Goal: Task Accomplishment & Management: Use online tool/utility

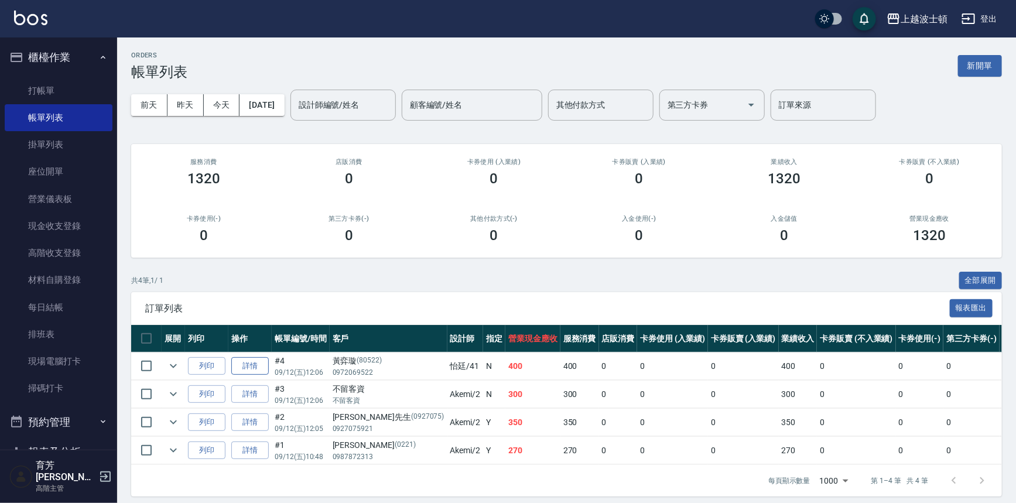
click at [259, 359] on link "詳情" at bounding box center [249, 366] width 37 height 18
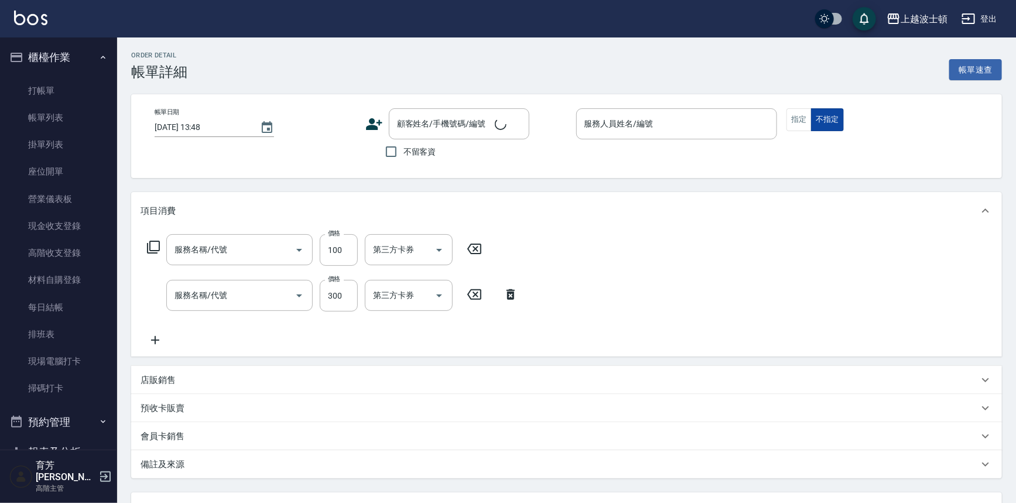
type input "[DATE] 12:06"
type input "怡廷-41"
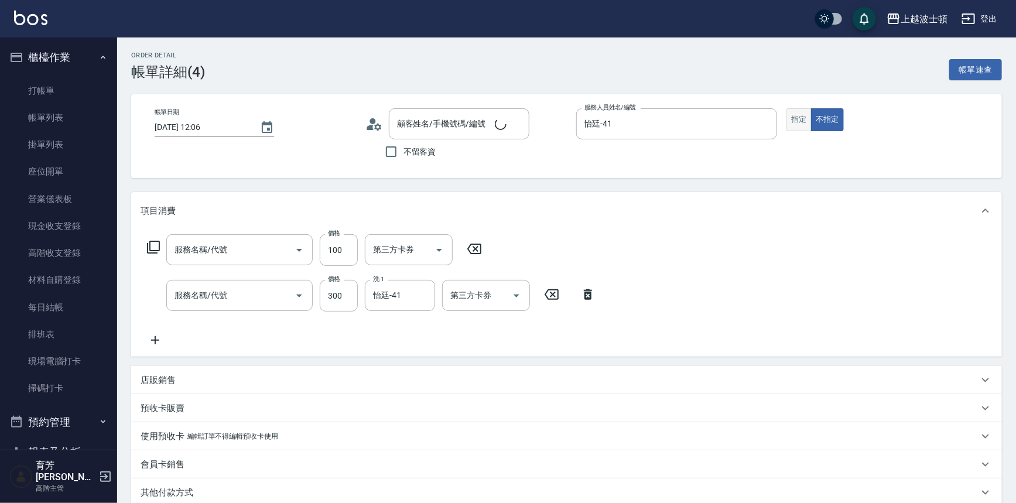
type input "[PERSON_NAME]/0972069522/80522"
type input "單梳(601)"
type input "洗髮(201)"
click at [794, 121] on button "指定" at bounding box center [798, 119] width 25 height 23
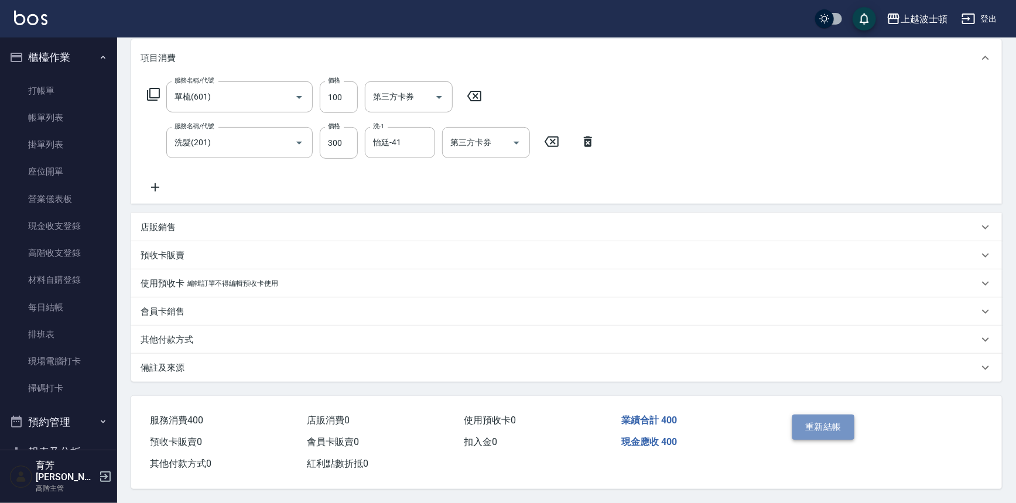
click at [835, 425] on button "重新結帳" at bounding box center [823, 427] width 62 height 25
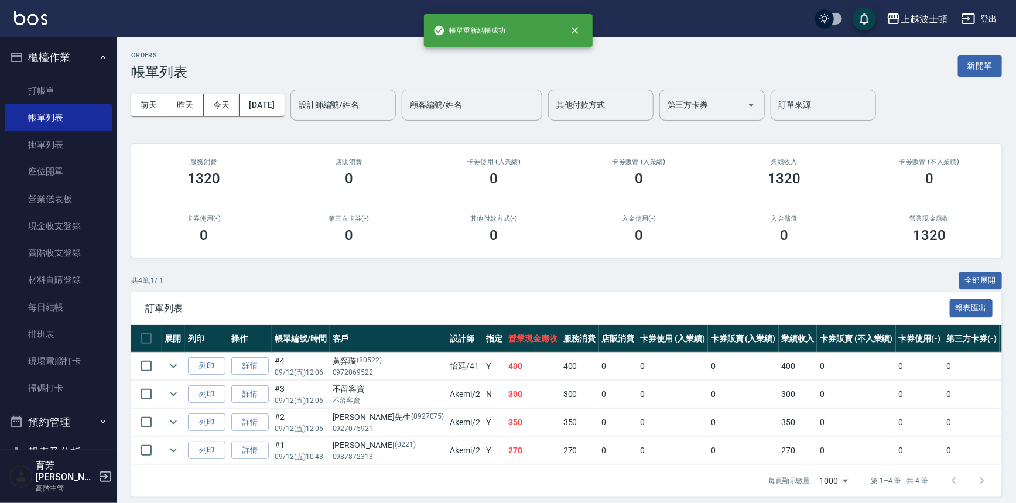
drag, startPoint x: 42, startPoint y: 89, endPoint x: 115, endPoint y: 63, distance: 78.3
click at [42, 89] on link "打帳單" at bounding box center [59, 90] width 108 height 27
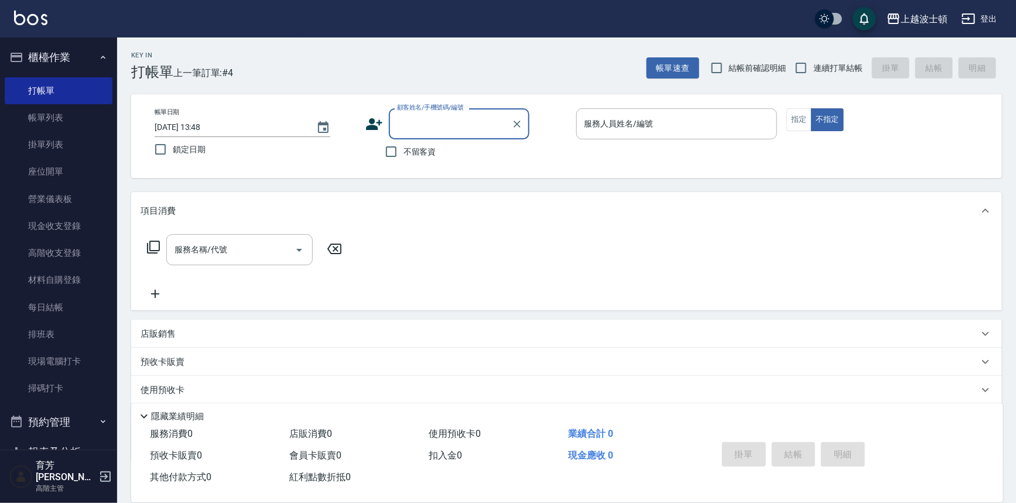
click at [439, 152] on div "不留客資" at bounding box center [447, 151] width 164 height 25
click at [424, 152] on span "不留客資" at bounding box center [419, 152] width 33 height 12
click at [403, 152] on input "不留客資" at bounding box center [391, 151] width 25 height 25
checkbox input "true"
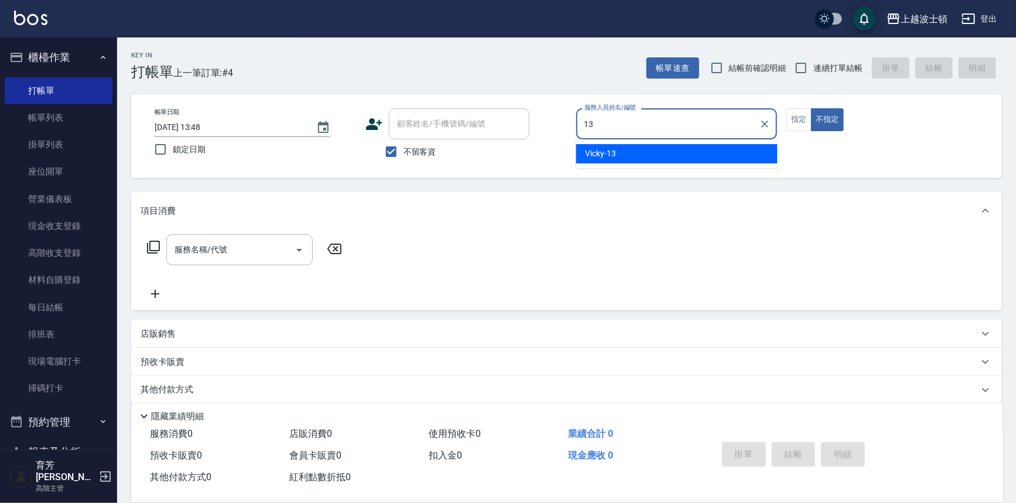
type input "Vicky-13"
type button "false"
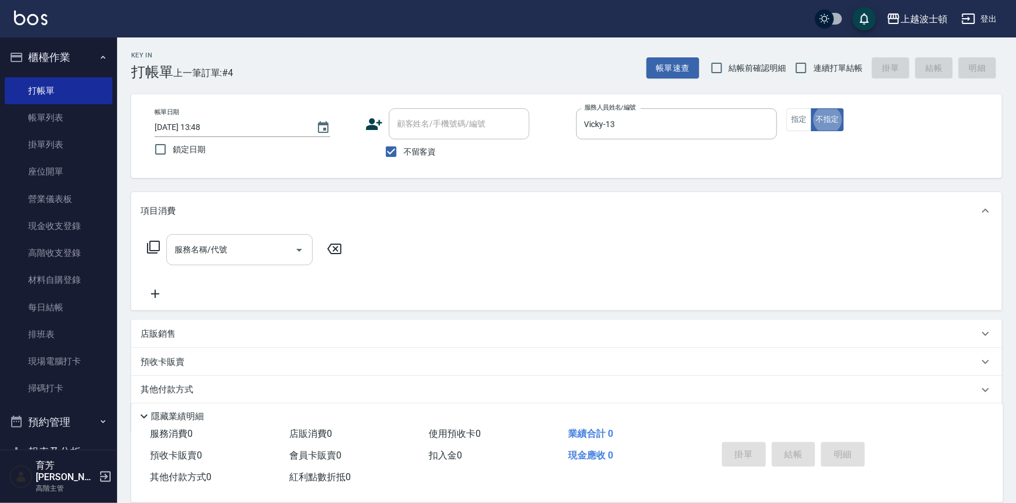
click at [225, 235] on div "服務名稱/代號" at bounding box center [239, 249] width 146 height 31
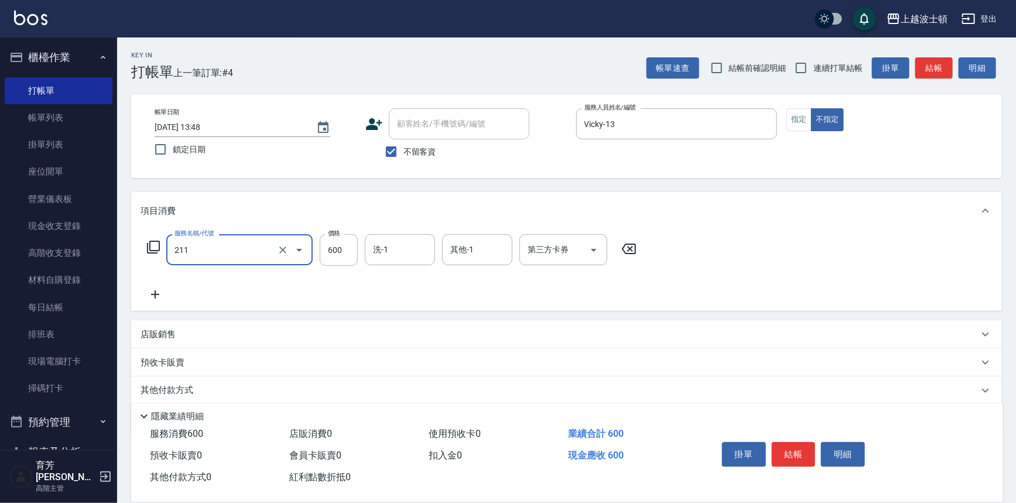
type input "舒壓洗髮(211)"
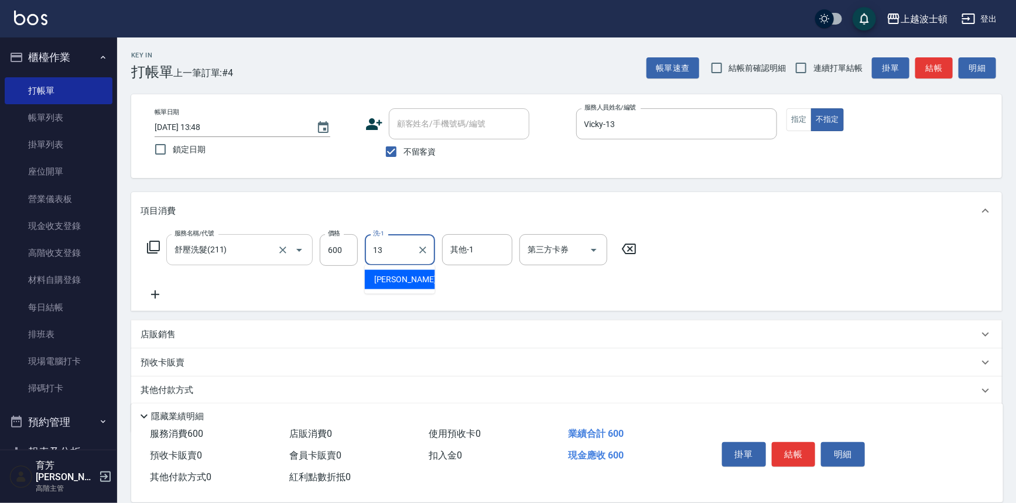
type input "Vicky-13"
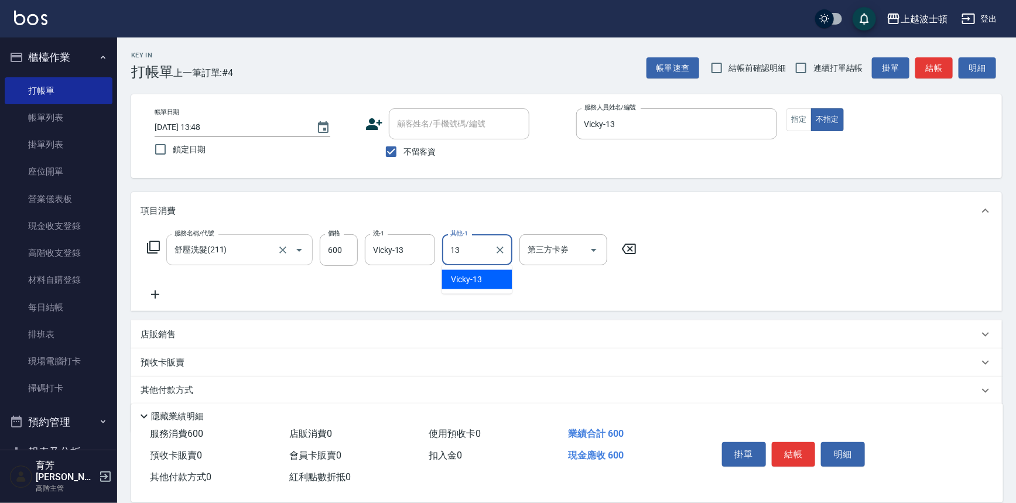
type input "Vicky-13"
click at [782, 446] on button "結帳" at bounding box center [794, 454] width 44 height 25
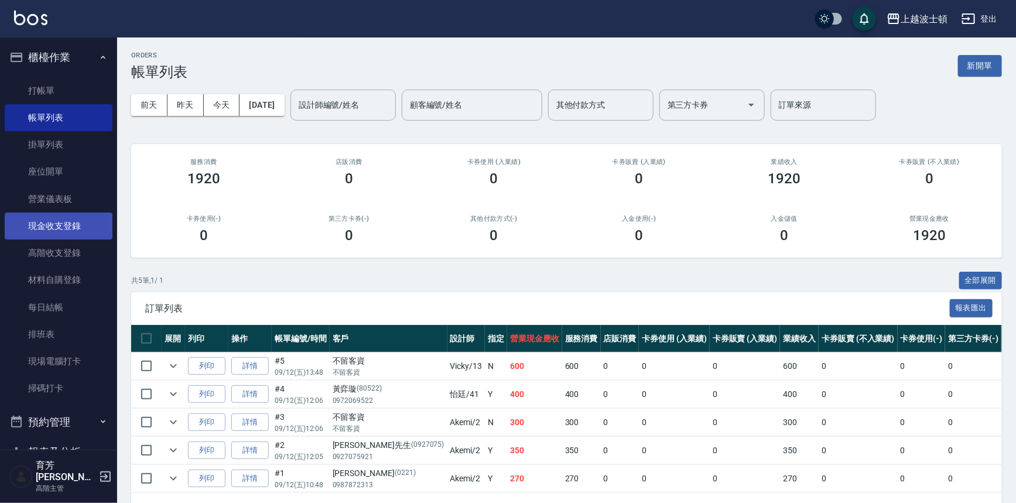
click at [52, 220] on link "現金收支登錄" at bounding box center [59, 226] width 108 height 27
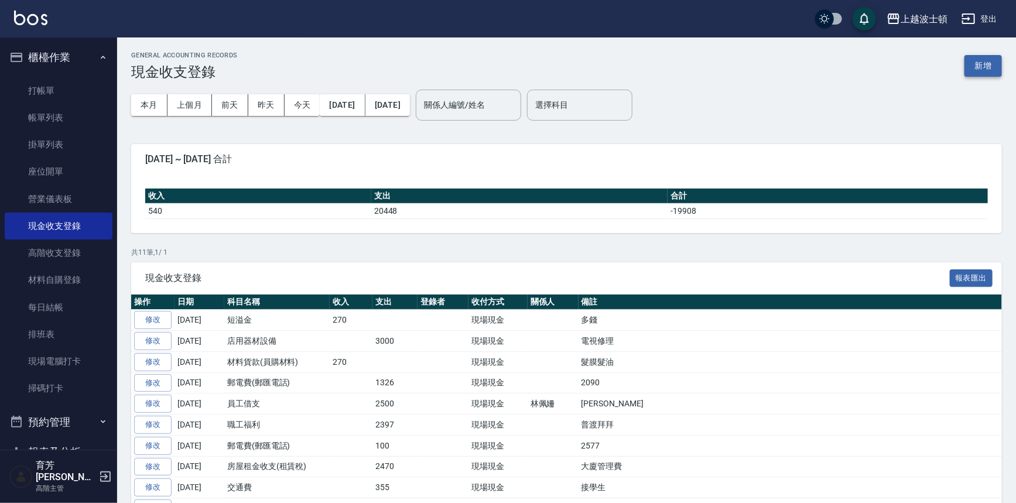
click at [991, 63] on button "新增" at bounding box center [982, 66] width 37 height 22
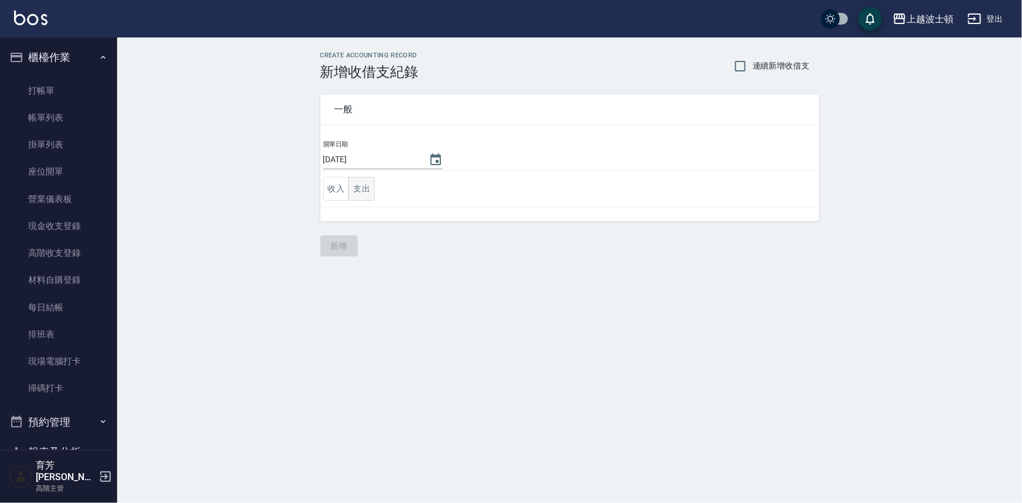
click at [364, 191] on button "支出" at bounding box center [361, 189] width 26 height 24
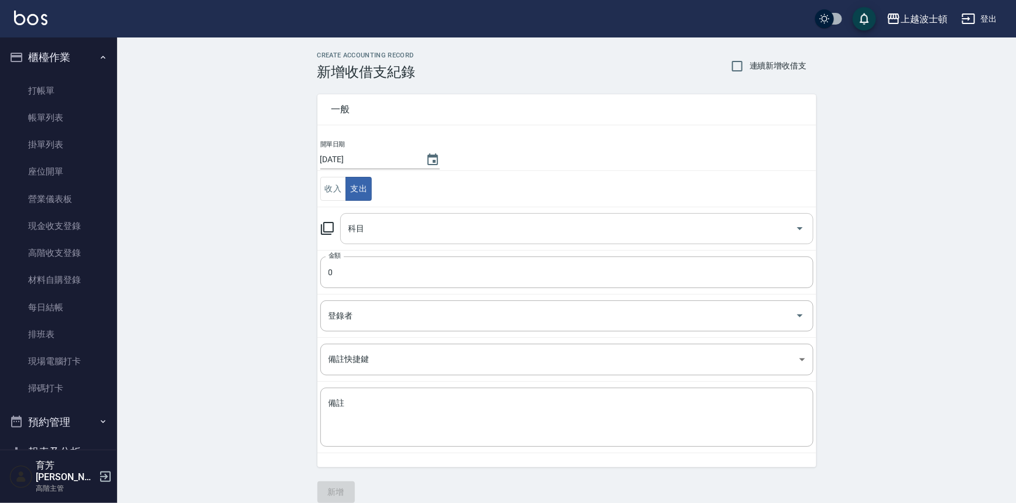
click at [366, 234] on input "科目" at bounding box center [567, 228] width 445 height 20
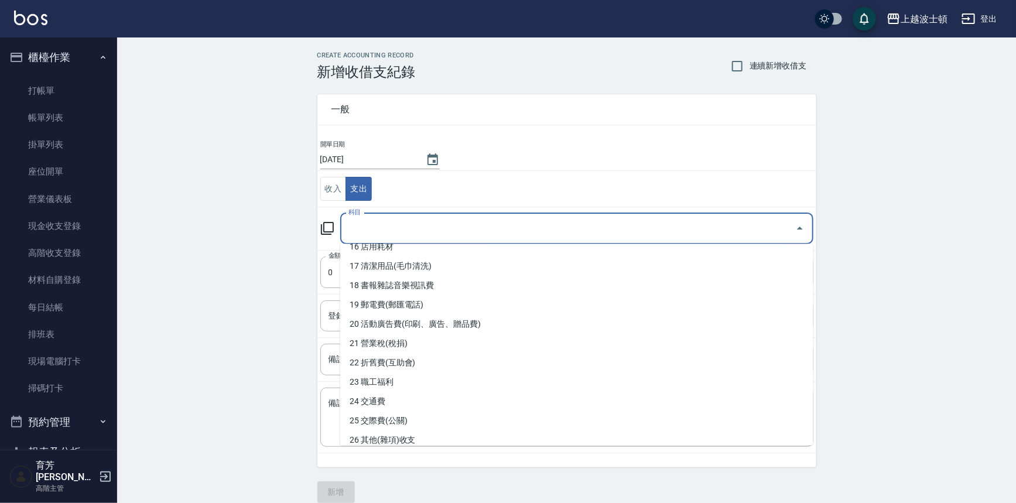
scroll to position [326, 0]
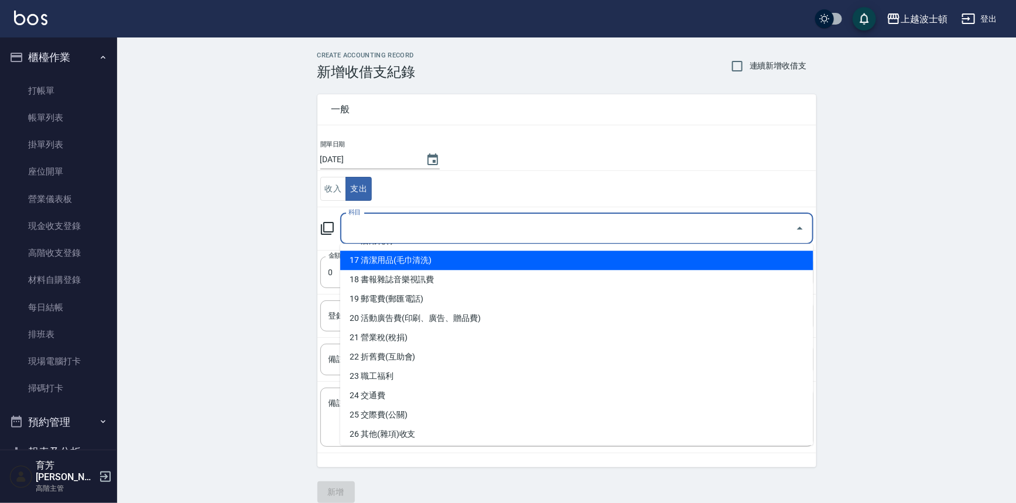
click at [398, 266] on li "17 清潔用品(毛巾清洗)" at bounding box center [576, 260] width 473 height 19
type input "17 清潔用品(毛巾清洗)"
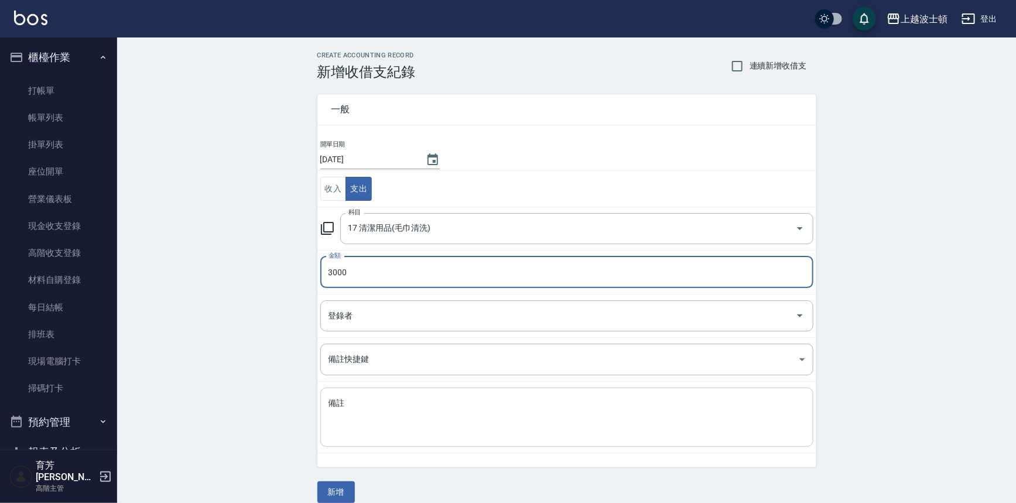
type input "3000"
click at [399, 407] on textarea "備註" at bounding box center [566, 418] width 477 height 40
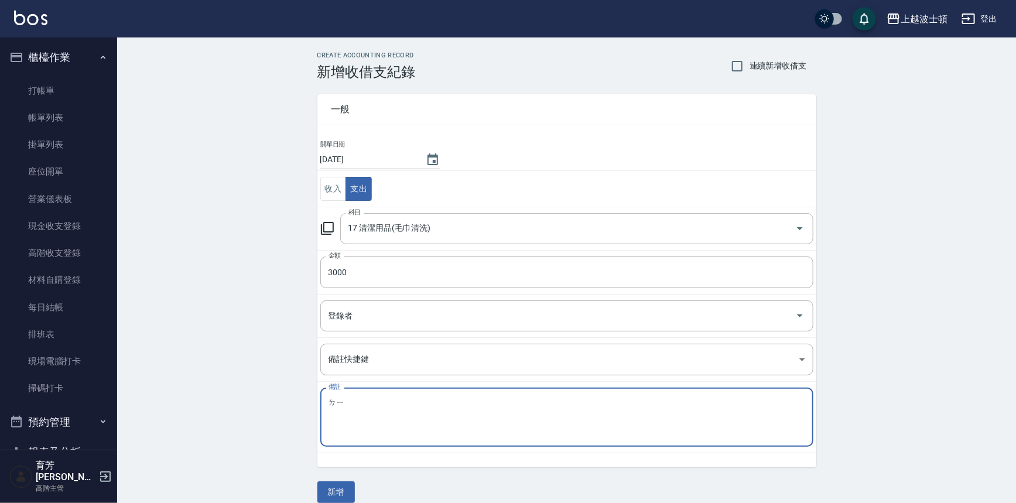
type textarea "底"
click at [375, 424] on textarea "地毯芳香劑" at bounding box center [566, 418] width 477 height 40
type textarea "地毯芳香劑"
click at [341, 496] on button "新增" at bounding box center [335, 492] width 37 height 22
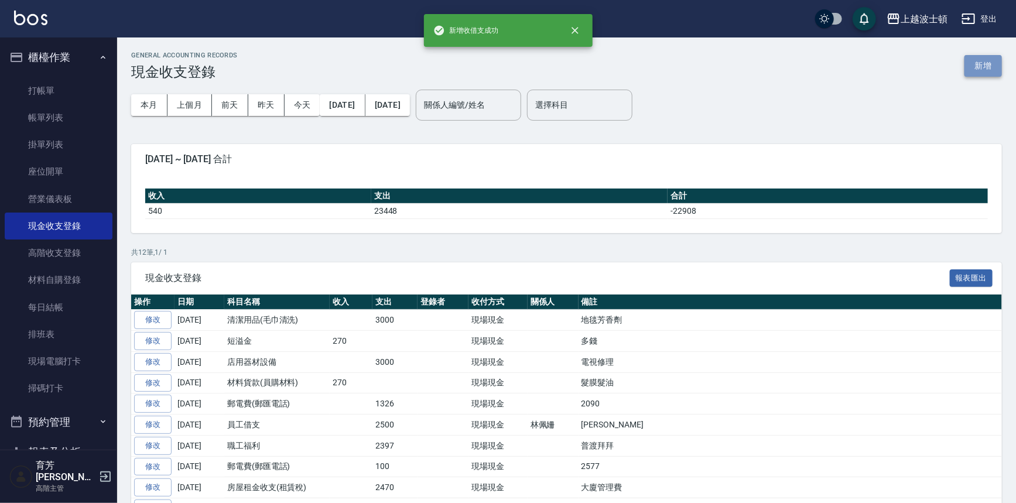
click at [993, 67] on button "新增" at bounding box center [982, 66] width 37 height 22
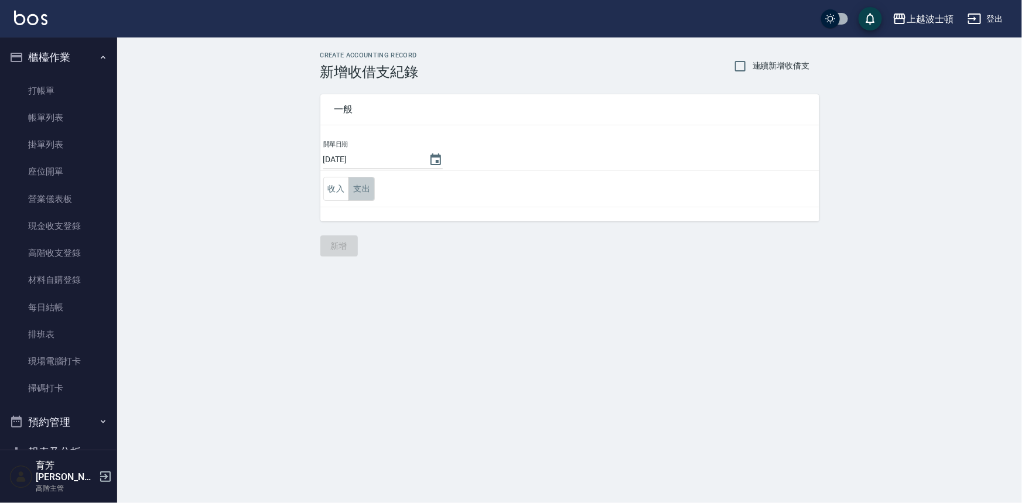
click at [369, 193] on button "支出" at bounding box center [361, 189] width 26 height 24
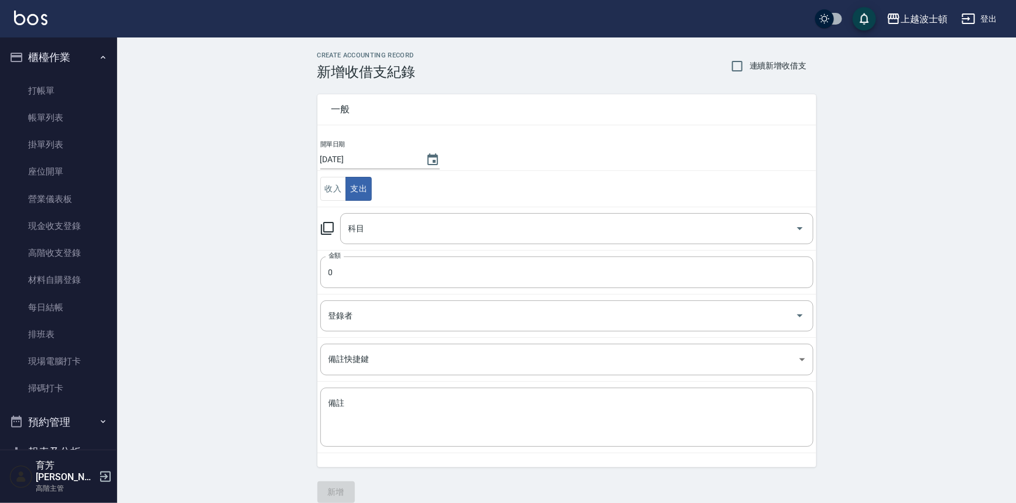
click at [368, 225] on input "科目" at bounding box center [567, 228] width 445 height 20
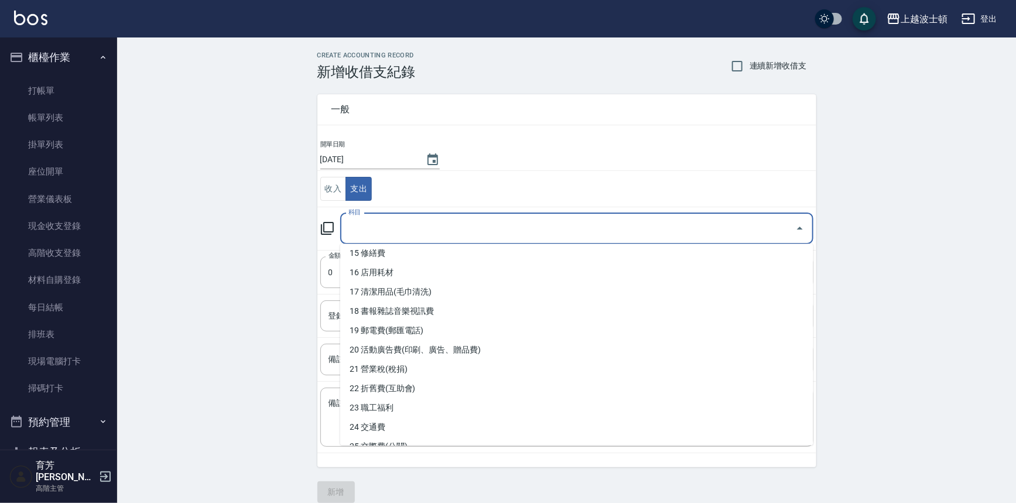
scroll to position [365, 0]
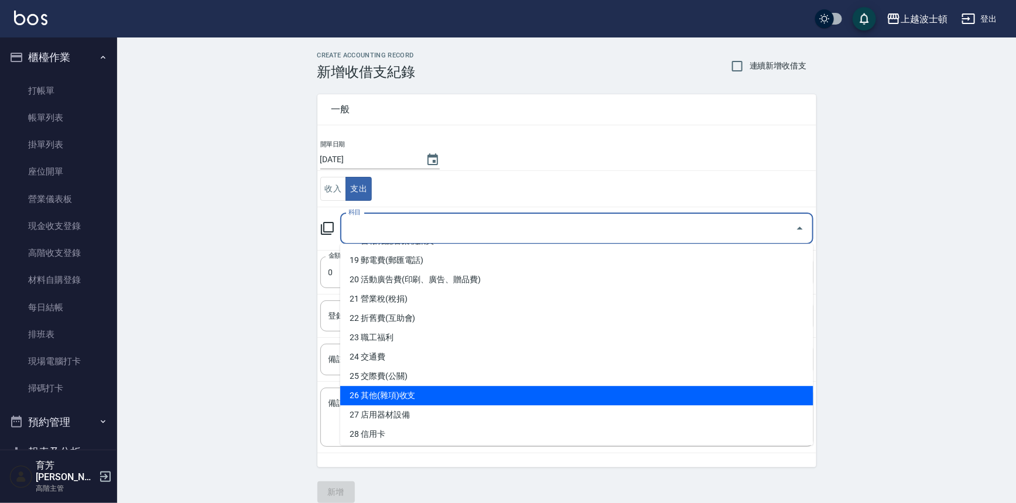
click at [481, 386] on li "26 其他(雜項)收支" at bounding box center [576, 395] width 473 height 19
type input "26 其他(雜項)收支"
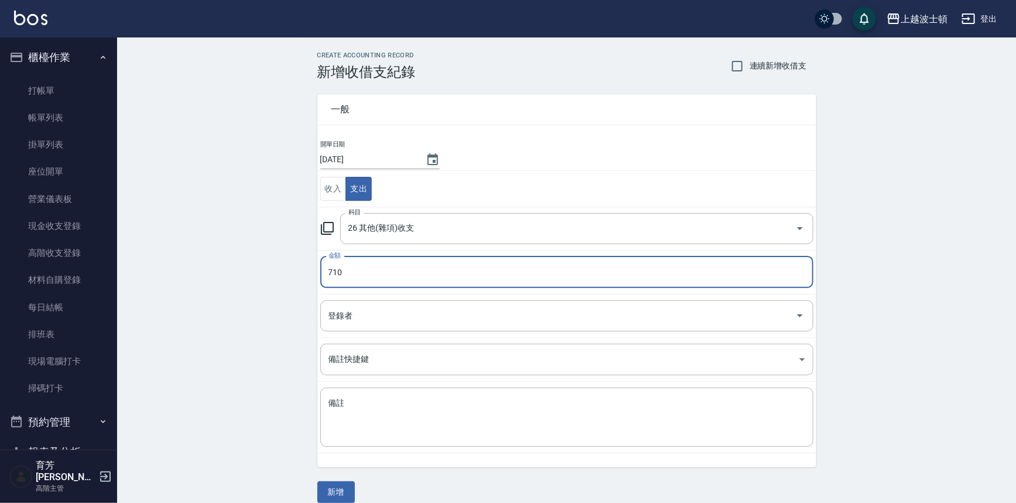
type input "710"
click at [456, 379] on td "備註快捷鍵 ​ 備註快捷鍵" at bounding box center [566, 360] width 499 height 44
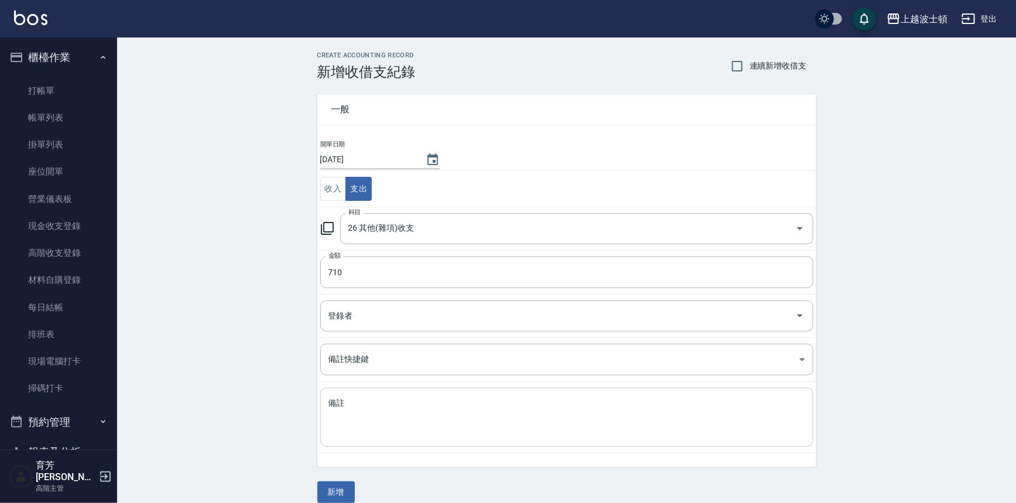
click at [665, 420] on textarea "備註" at bounding box center [566, 418] width 477 height 40
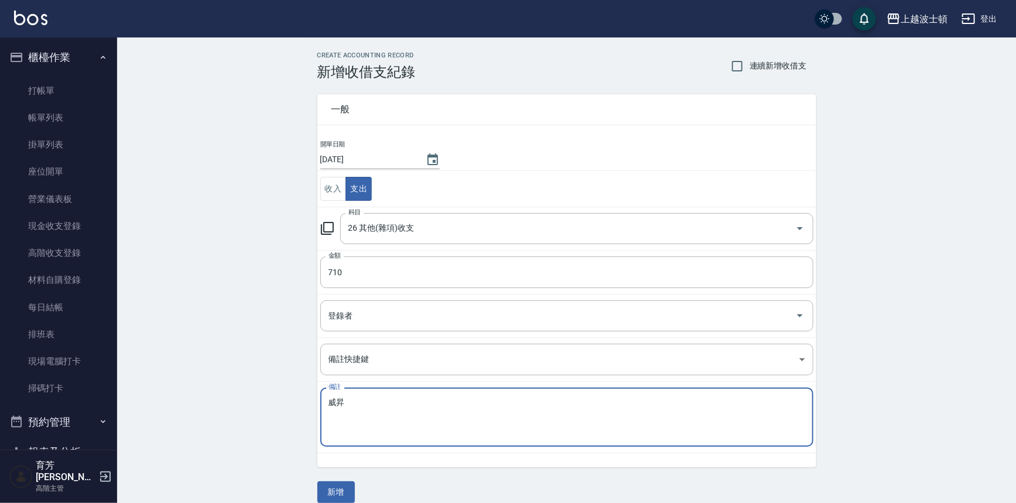
type textarea "威"
click at [530, 433] on textarea "衛生紙" at bounding box center [566, 418] width 477 height 40
type textarea "衛生紙"
click at [344, 485] on button "新增" at bounding box center [335, 492] width 37 height 22
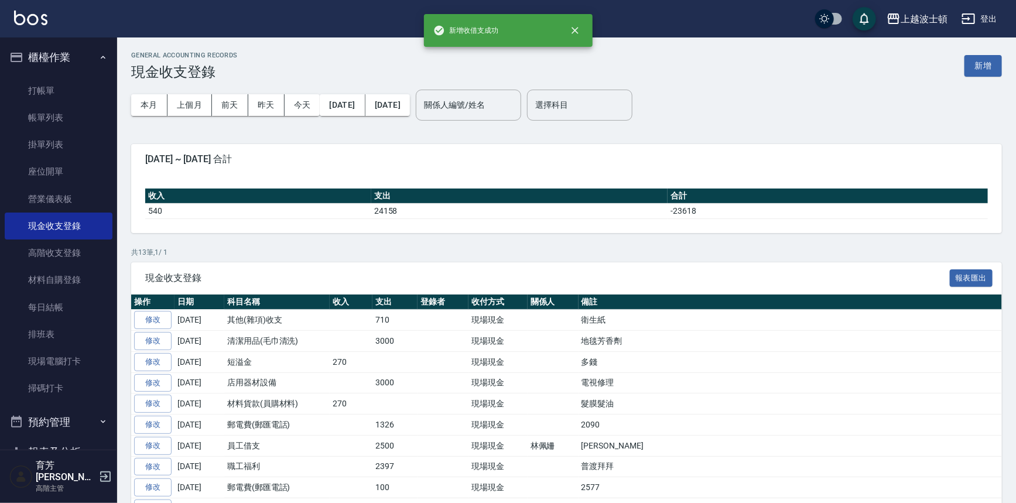
click at [64, 59] on button "櫃檯作業" at bounding box center [59, 57] width 108 height 30
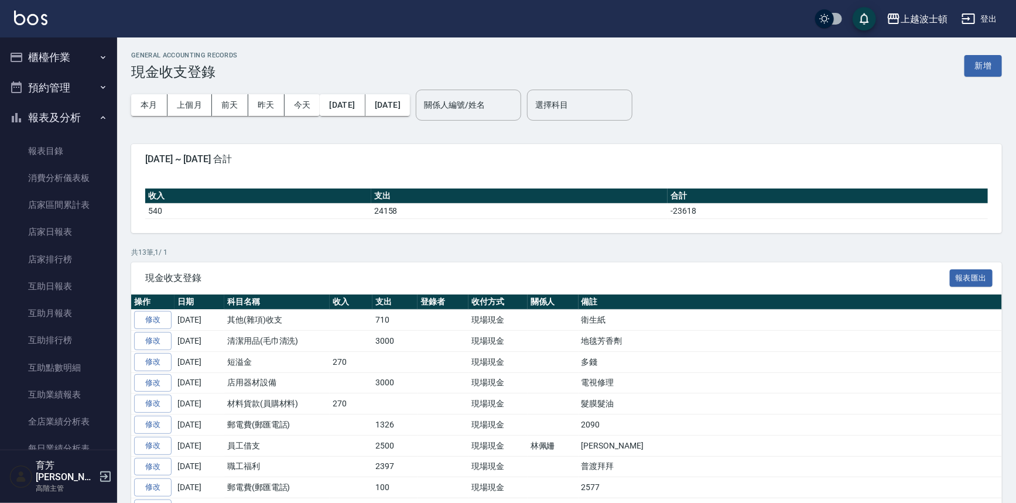
click at [62, 53] on button "櫃檯作業" at bounding box center [59, 57] width 108 height 30
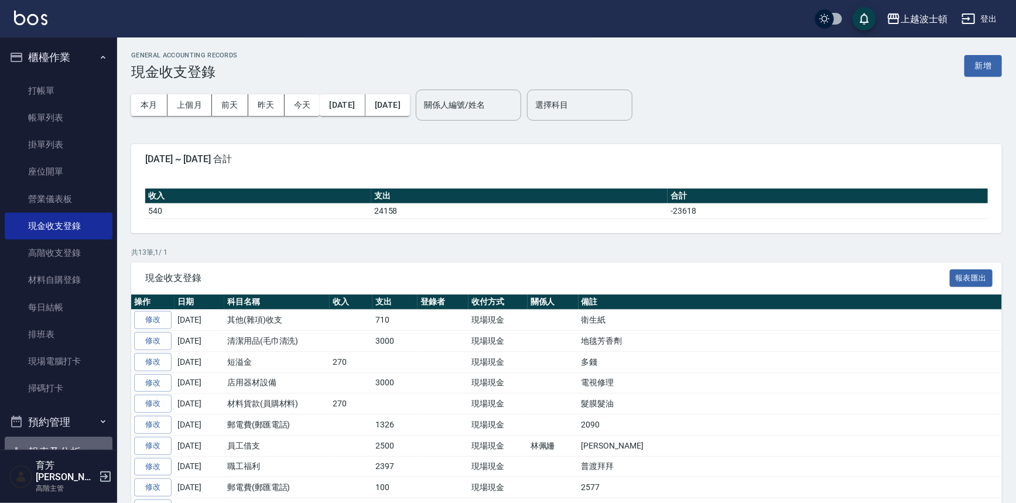
click at [59, 443] on button "報表及分析" at bounding box center [59, 452] width 108 height 30
click at [57, 303] on link "每日結帳" at bounding box center [59, 307] width 108 height 27
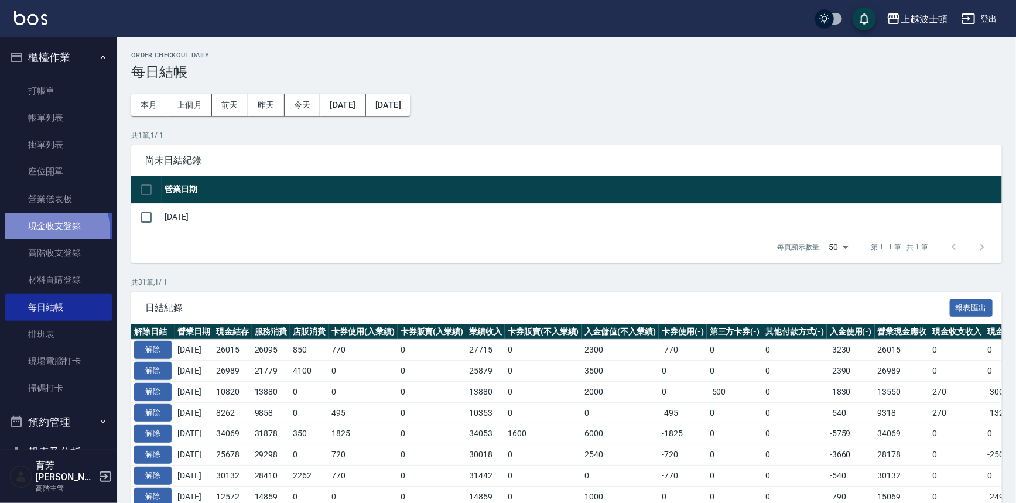
click at [40, 231] on link "現金收支登錄" at bounding box center [59, 226] width 108 height 27
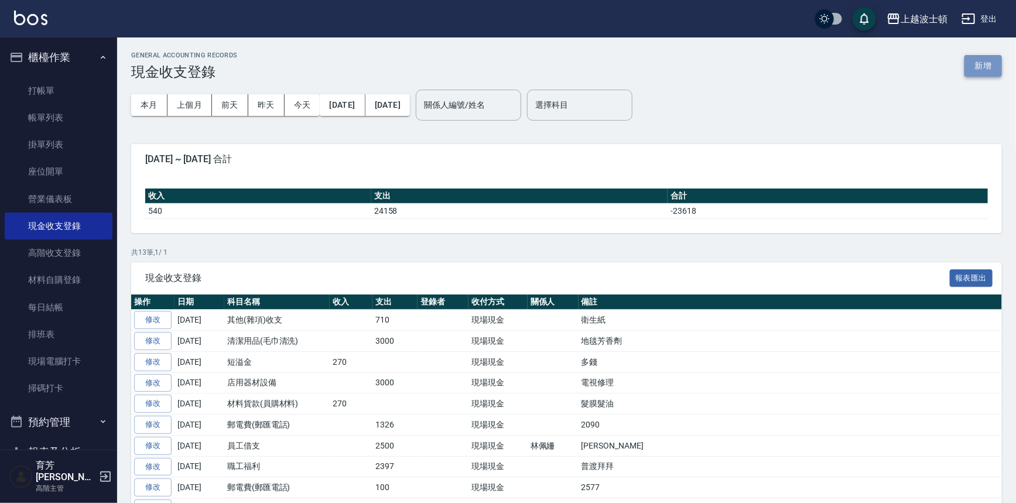
click at [972, 75] on button "新增" at bounding box center [982, 66] width 37 height 22
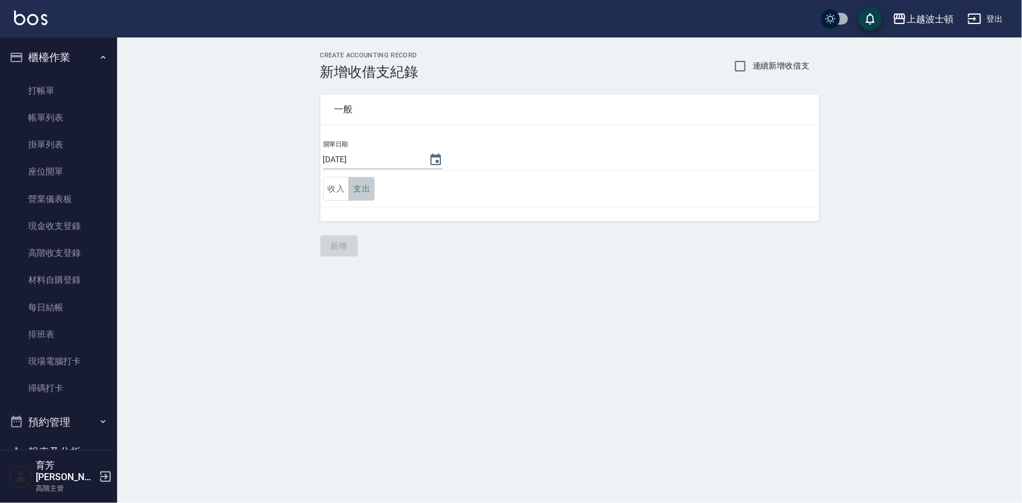
click at [362, 191] on button "支出" at bounding box center [361, 189] width 26 height 24
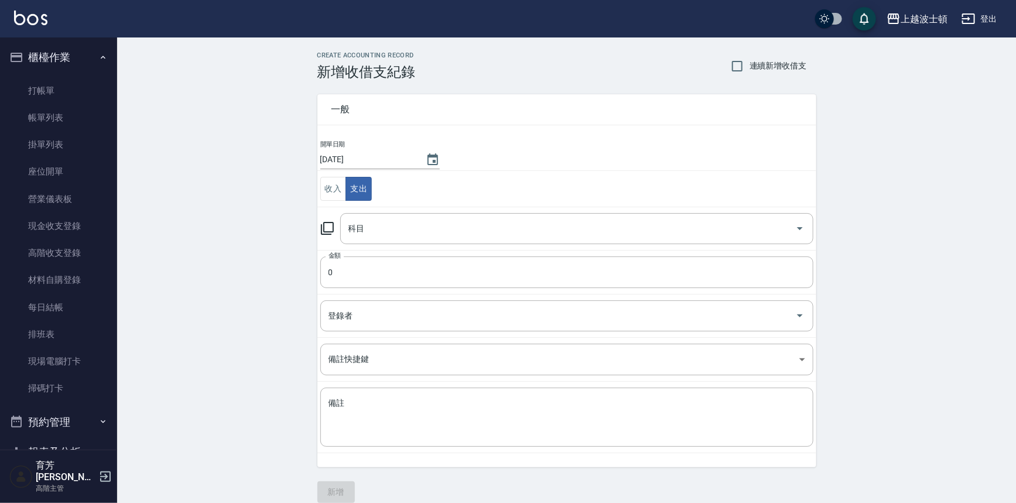
click at [355, 222] on input "科目" at bounding box center [567, 228] width 445 height 20
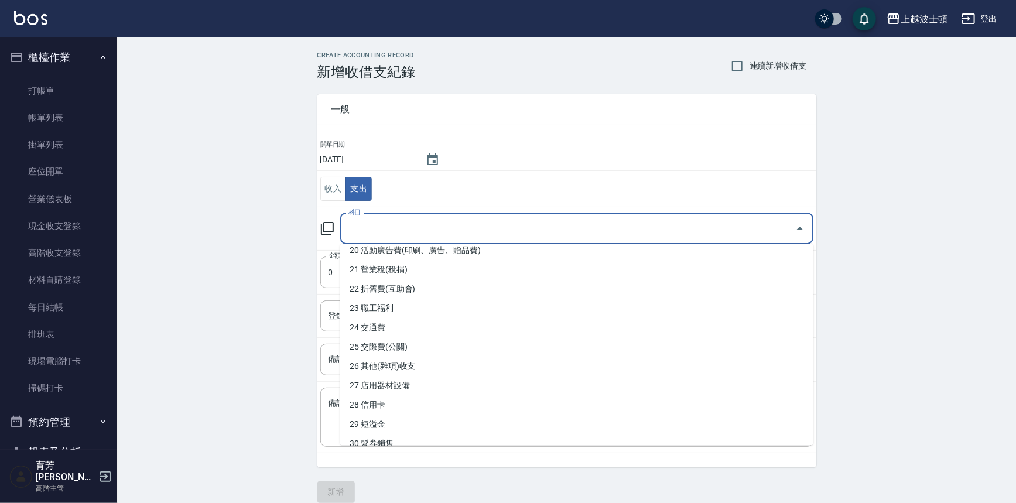
scroll to position [398, 0]
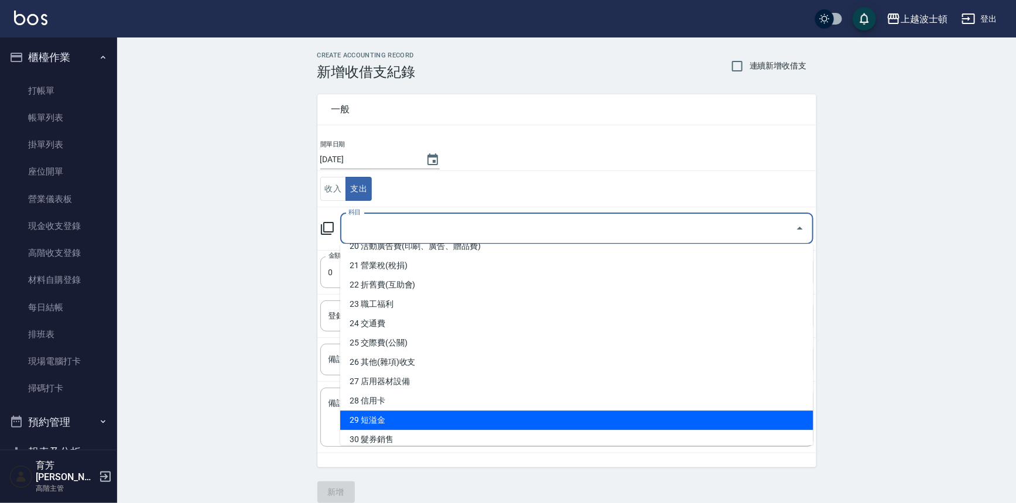
click at [384, 419] on li "29 短溢金" at bounding box center [576, 419] width 473 height 19
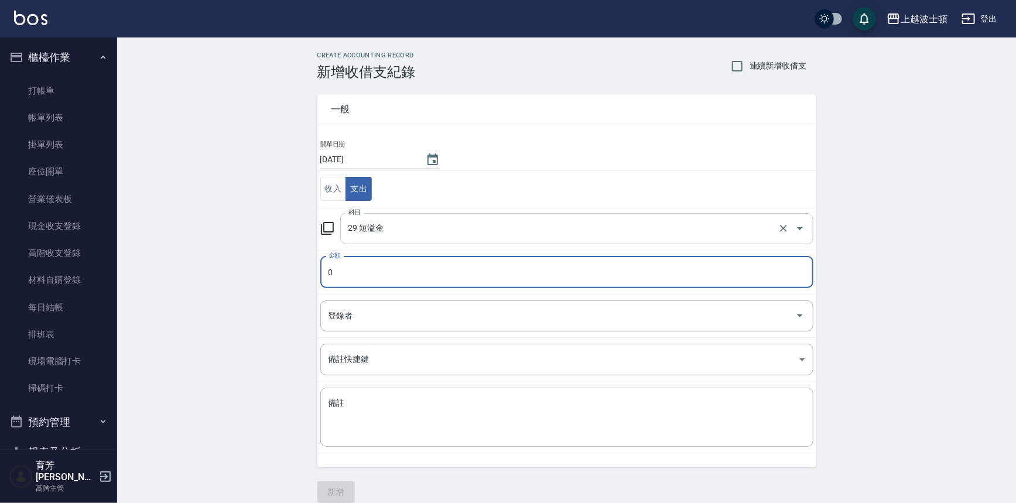
click at [513, 243] on div "29 短溢金 科目" at bounding box center [576, 228] width 473 height 31
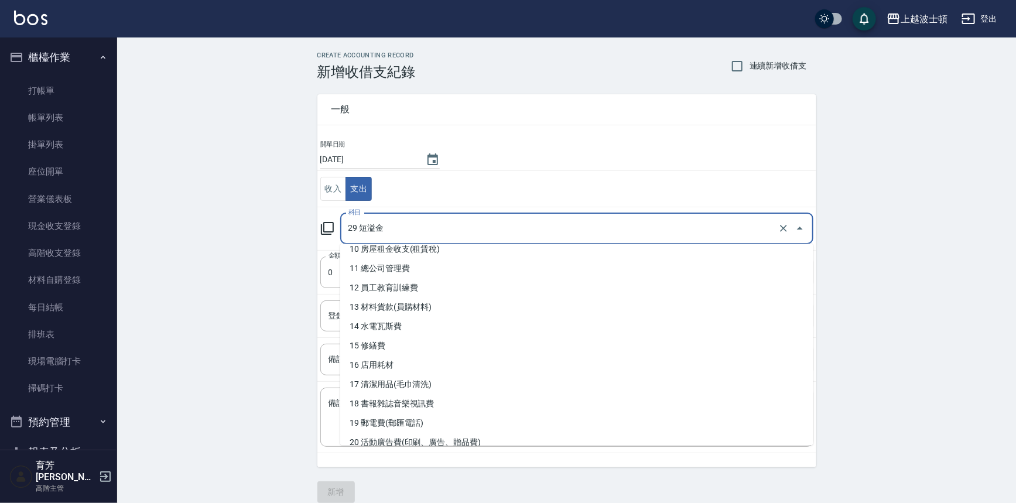
scroll to position [196, 0]
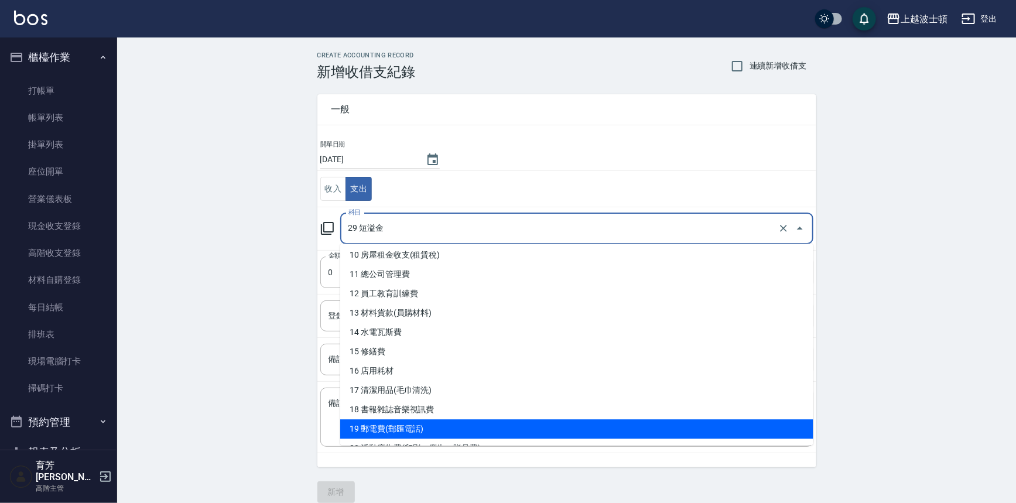
drag, startPoint x: 450, startPoint y: 429, endPoint x: 445, endPoint y: 422, distance: 8.0
click at [449, 428] on li "19 郵電費(郵匯電話)" at bounding box center [576, 428] width 473 height 19
type input "19 郵電費(郵匯電話)"
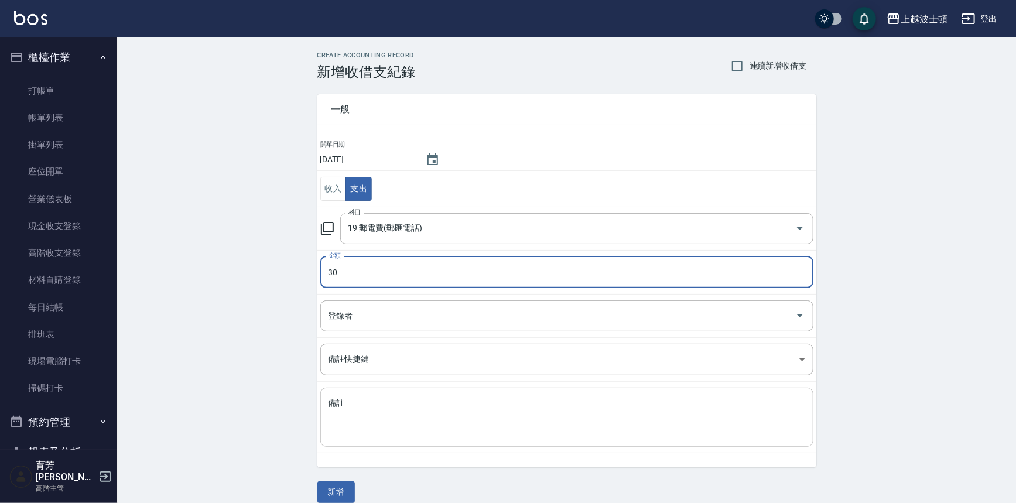
type input "30"
click at [354, 404] on textarea "備註" at bounding box center [566, 418] width 477 height 40
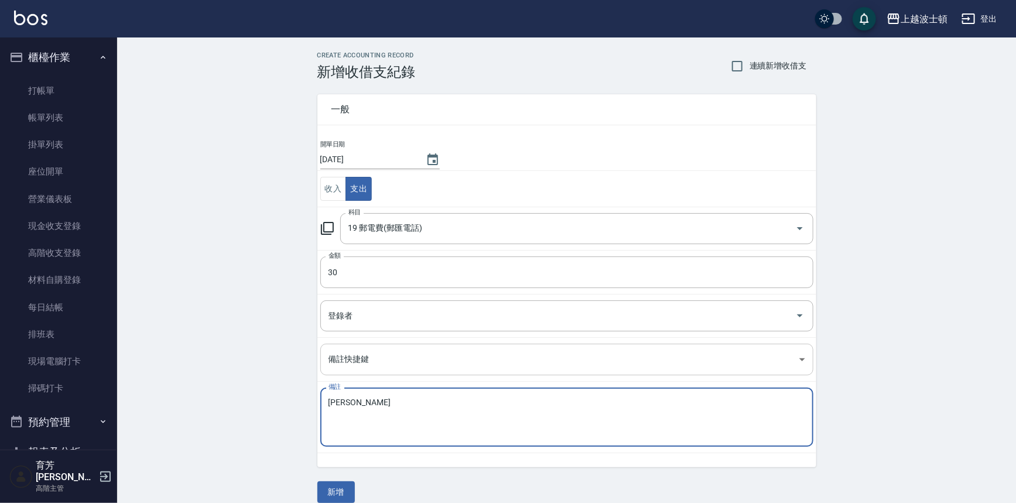
type textarea "會"
type textarea "匯款收續費"
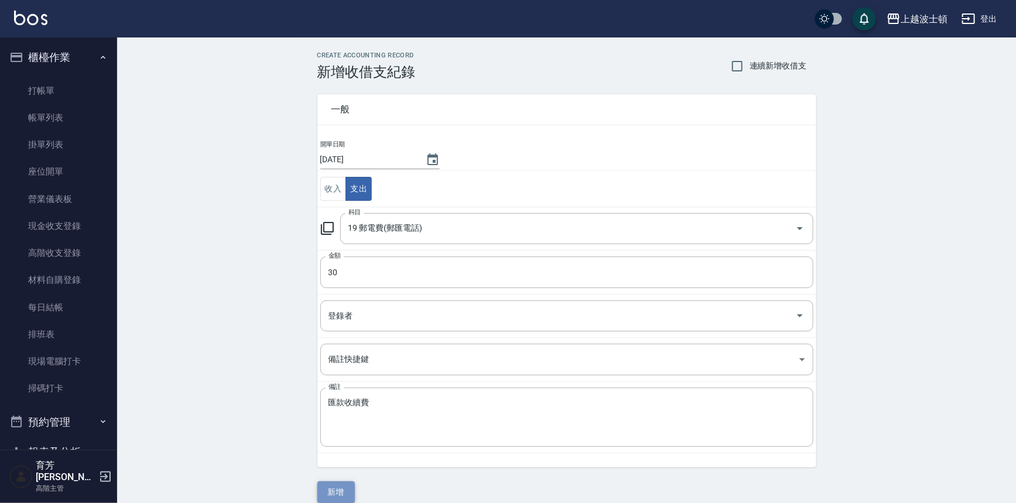
click at [339, 498] on button "新增" at bounding box center [335, 492] width 37 height 22
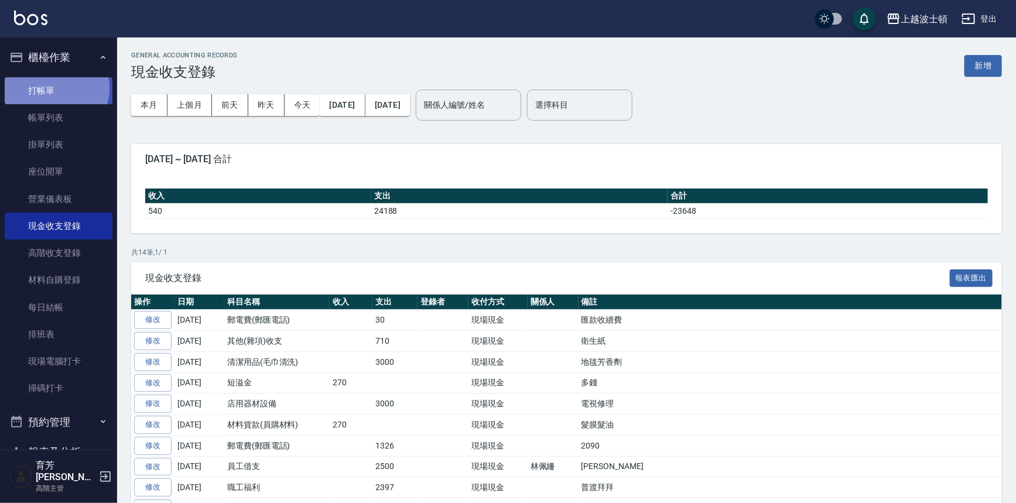
click at [52, 88] on link "打帳單" at bounding box center [59, 90] width 108 height 27
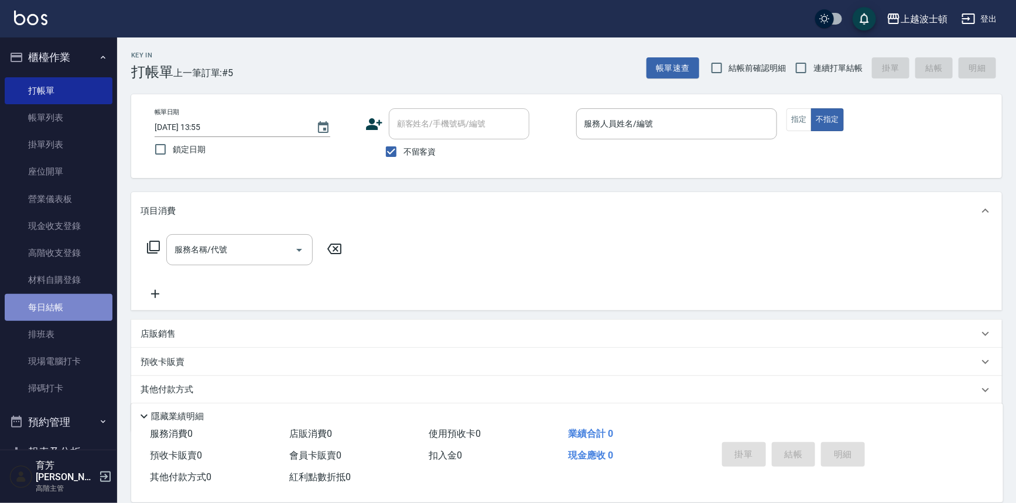
click at [58, 310] on link "每日結帳" at bounding box center [59, 307] width 108 height 27
